Goal: Information Seeking & Learning: Learn about a topic

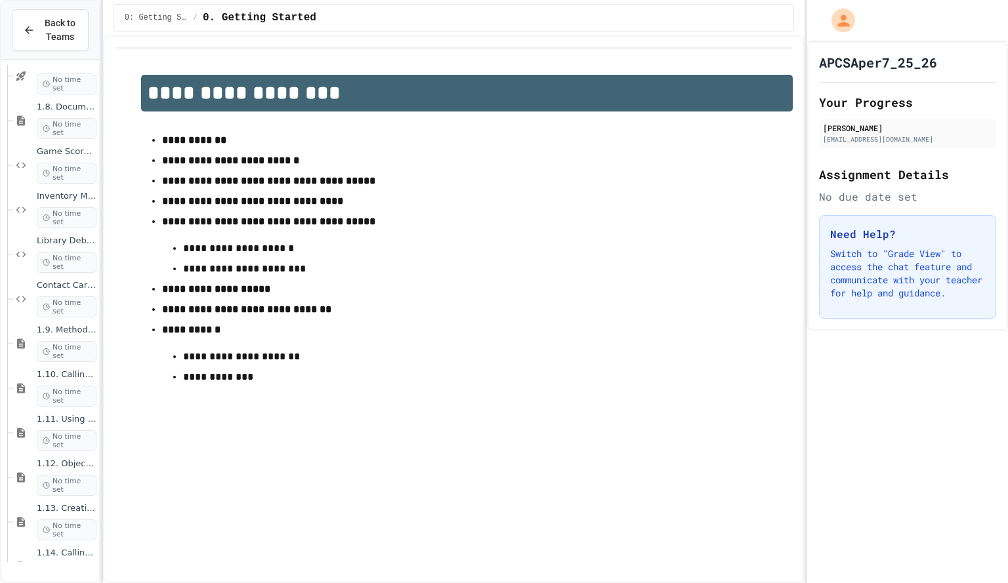
scroll to position [1170, 0]
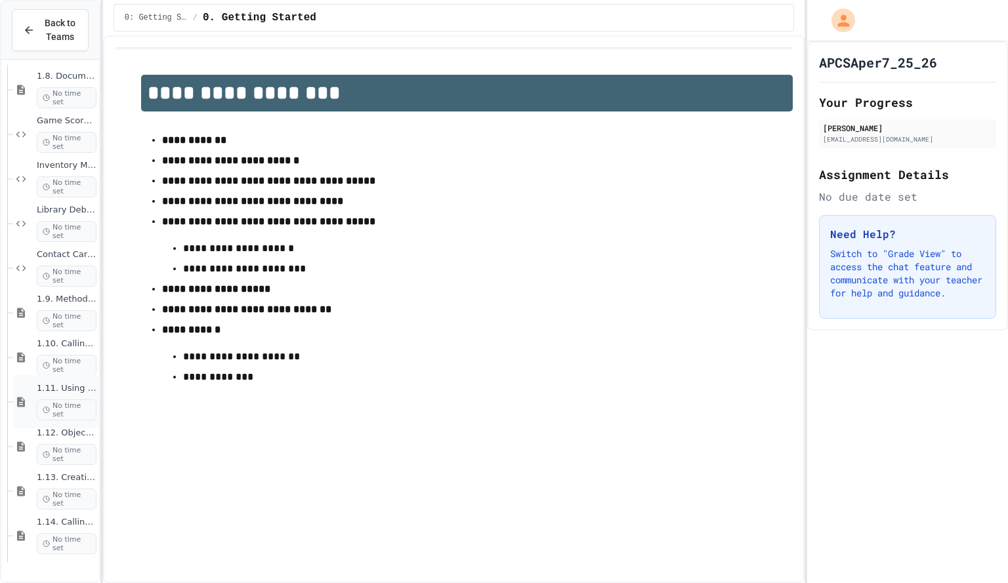
click at [22, 396] on icon at bounding box center [21, 402] width 16 height 12
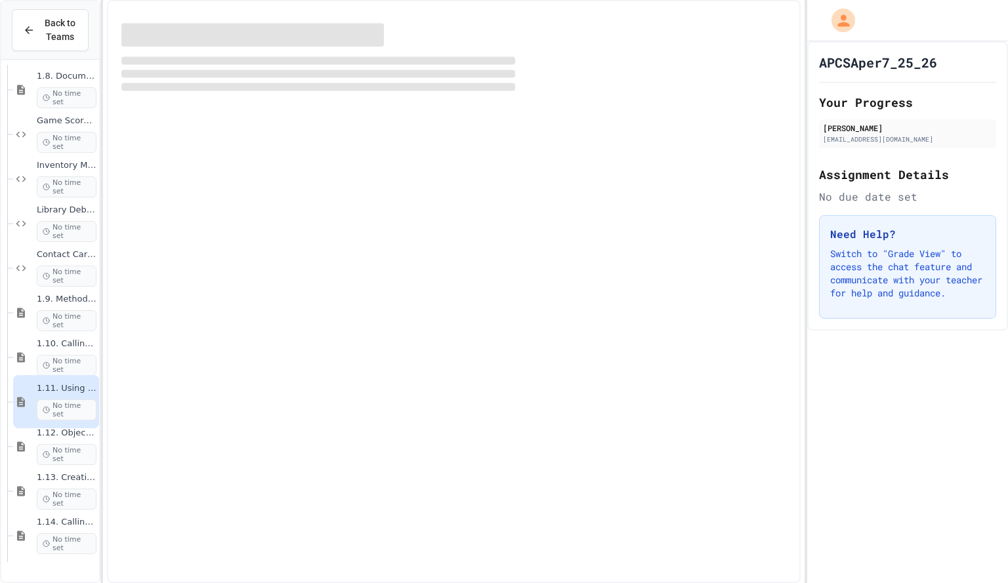
scroll to position [1154, 0]
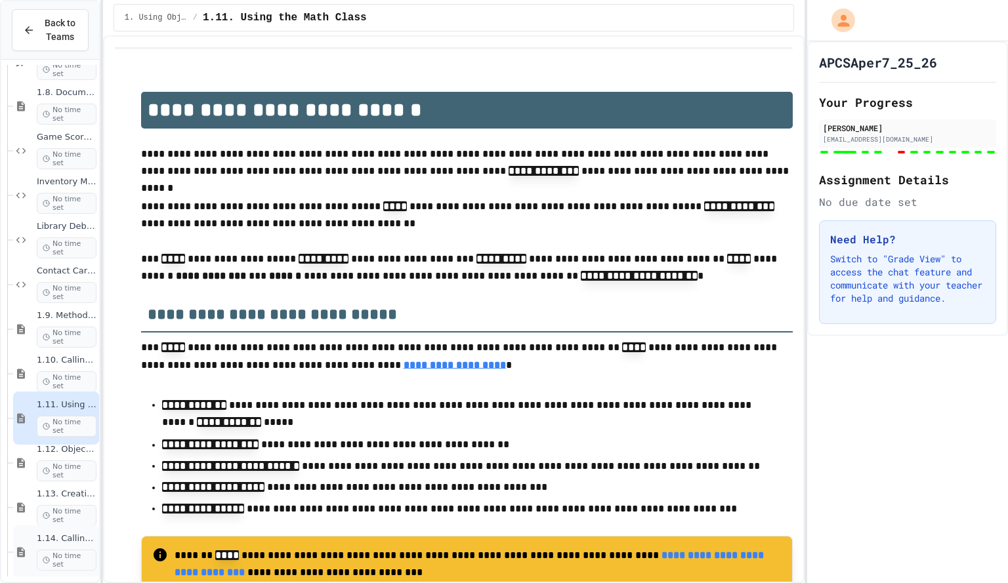
click at [47, 545] on div "1.14. Calling Instance Methods No time set" at bounding box center [67, 552] width 60 height 37
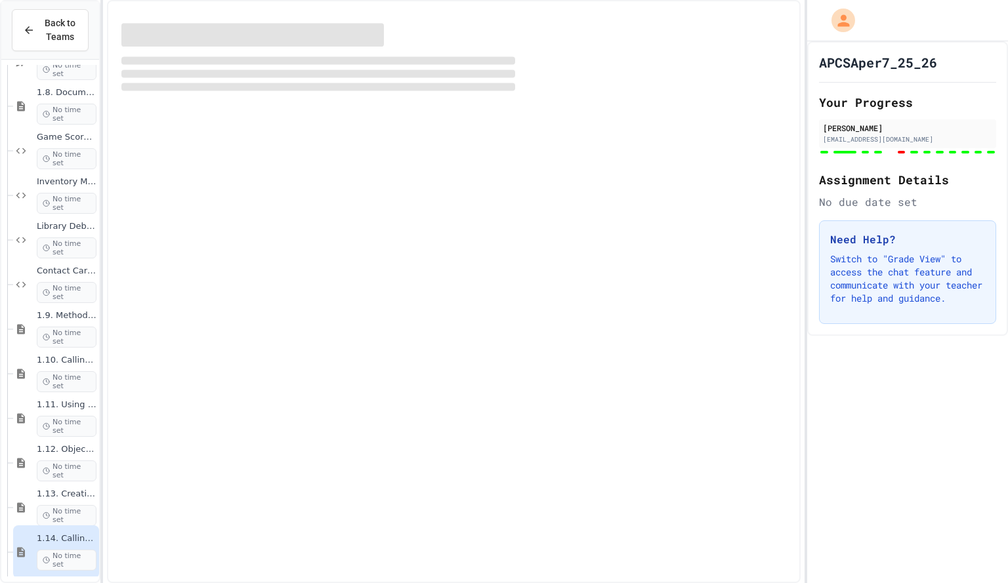
scroll to position [1139, 0]
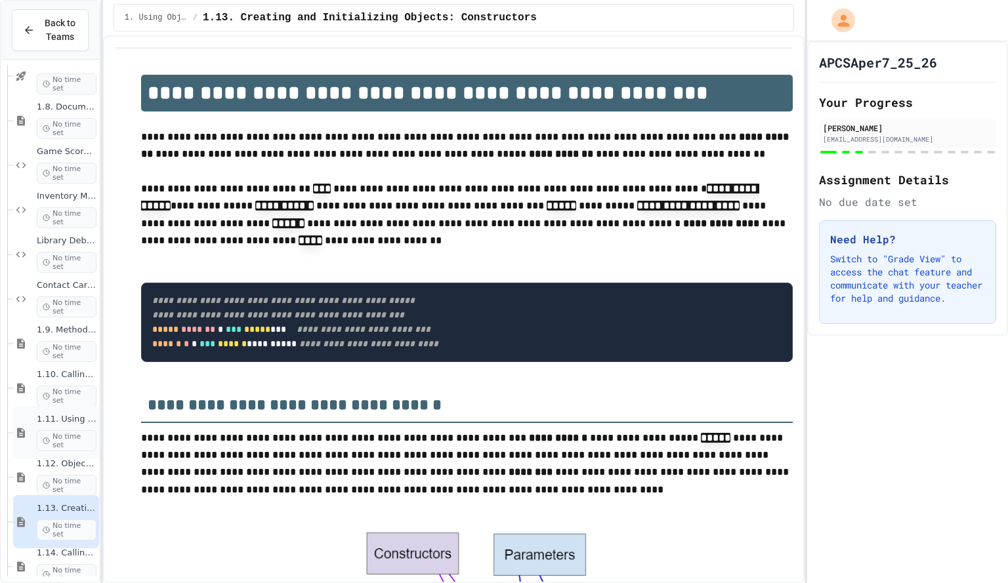
click at [53, 416] on span "1.11. Using the Math Class" at bounding box center [67, 419] width 60 height 11
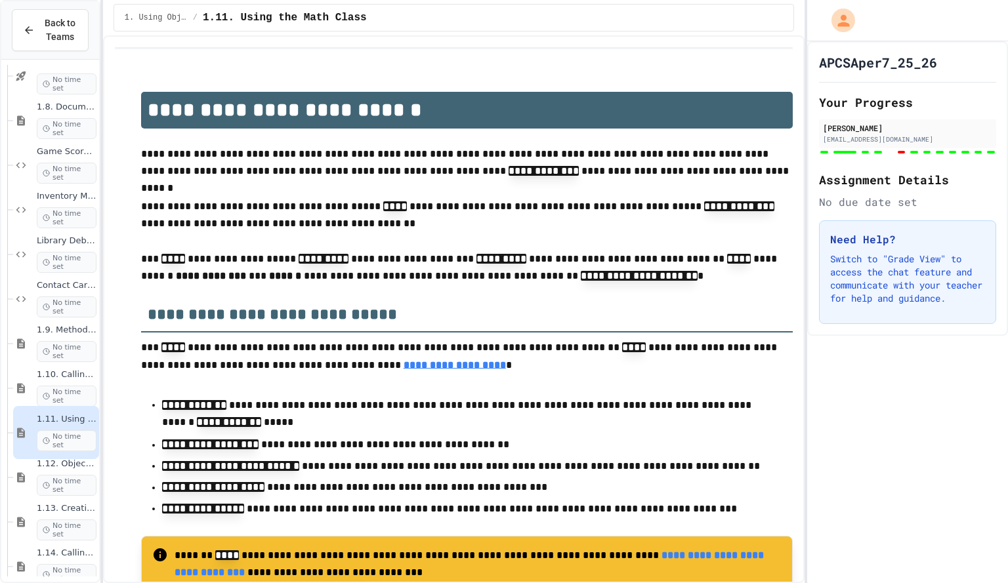
click at [653, 273] on p "**********" at bounding box center [467, 269] width 652 height 37
